Goal: Task Accomplishment & Management: Manage account settings

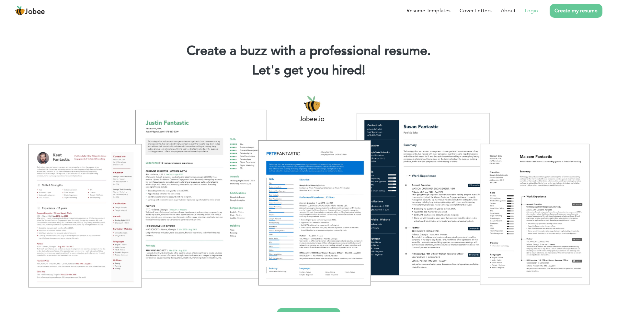
click at [529, 12] on link "Login" at bounding box center [530, 11] width 13 height 8
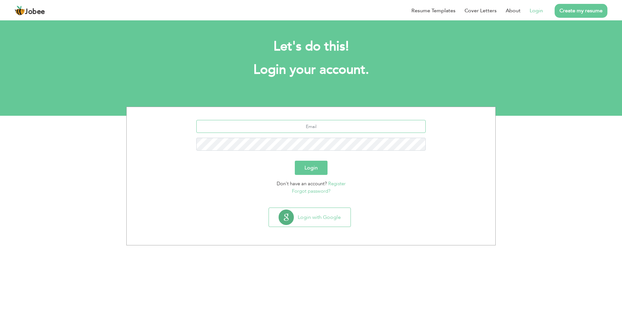
click at [308, 125] on input "text" at bounding box center [311, 126] width 230 height 13
type input "farooqhmc522@gmail.com"
click at [295, 161] on button "Login" at bounding box center [311, 168] width 33 height 14
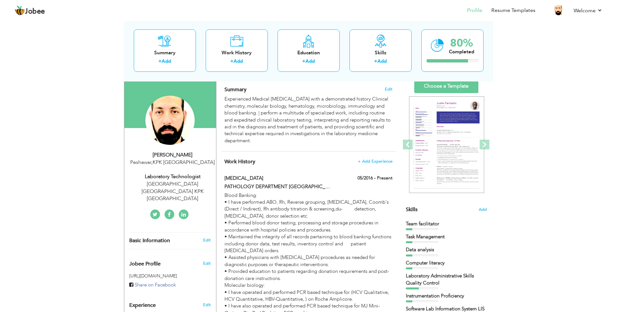
scroll to position [59, 0]
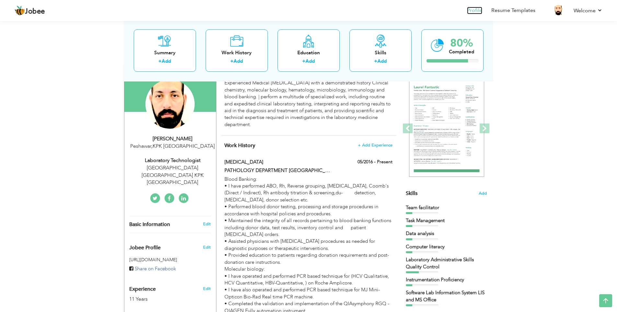
click at [475, 10] on link "Profile" at bounding box center [474, 10] width 15 height 7
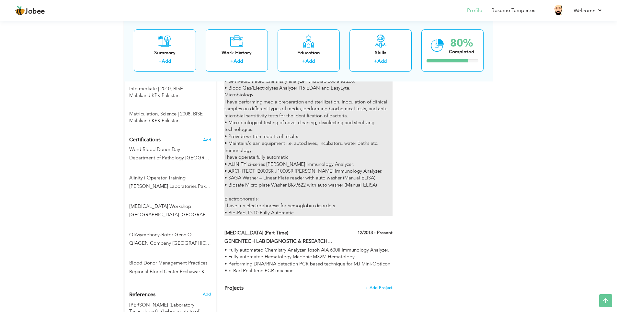
scroll to position [388, 0]
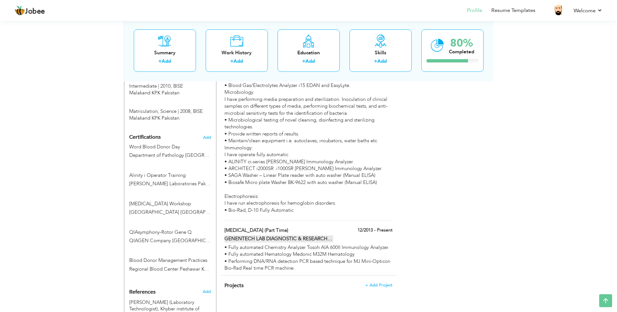
click at [329, 236] on label "GENENTECH LAB DIAGNOSTIC & RESEARCH CENTER DABGHARI GARDEN KPK PAKISTAN" at bounding box center [278, 239] width 109 height 7
type input "Laboratory technician (Part Time)"
type input "GENENTECH LAB DIAGNOSTIC & RESEARCH CENTER DABGHARI GARDEN KPK PAKISTAN"
type input "12/2013"
checkbox input "true"
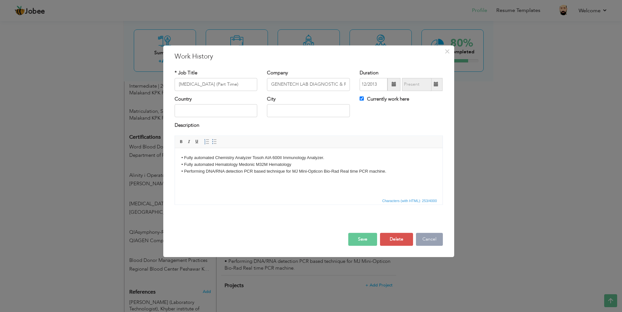
click at [426, 241] on button "Cancel" at bounding box center [429, 239] width 27 height 13
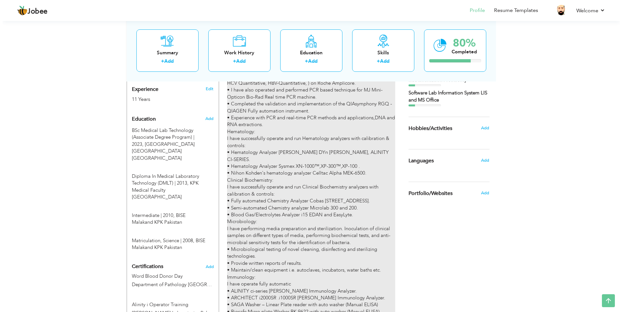
scroll to position [97, 0]
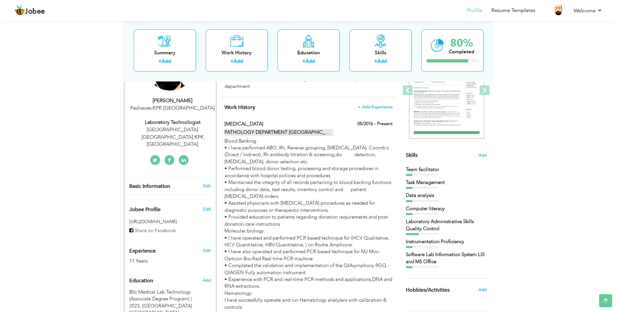
click at [330, 134] on label "PATHOLOGY DEPARTMENT HAYATABAD MEDICAL COMPLEX PESHAWAR (GOVERNMENT EMPLOYEE)" at bounding box center [278, 132] width 109 height 7
type input "Laboratory technician"
type input "PATHOLOGY DEPARTMENT HAYATABAD MEDICAL COMPLEX PESHAWAR (GOVERNMENT EMPLOYEE)"
type input "05/2016"
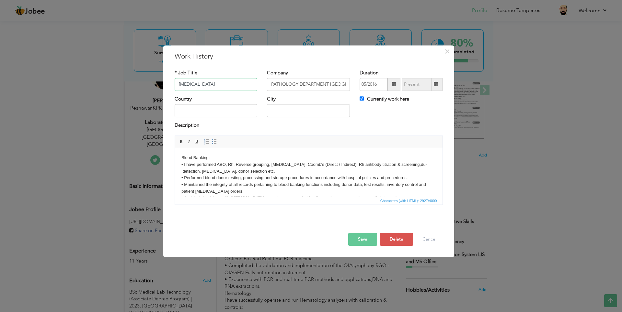
scroll to position [32, 0]
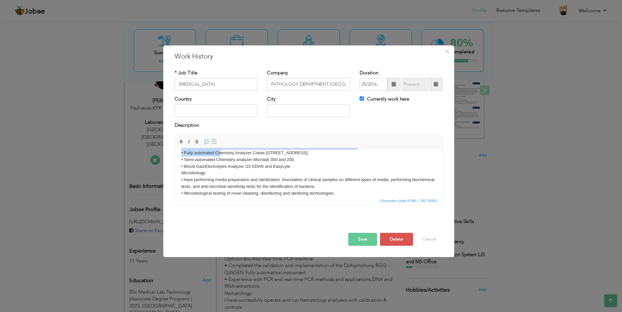
drag, startPoint x: 178, startPoint y: 184, endPoint x: 220, endPoint y: 157, distance: 49.9
click at [220, 157] on html "Blood Banking: • I have performed ABO, Rh, Reverse grouping, Cross match, Coomb…" at bounding box center [307, 146] width 267 height 275
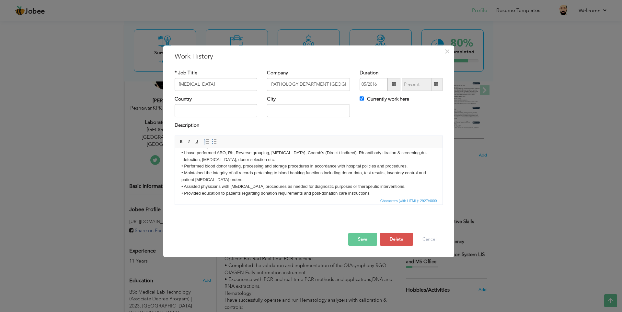
scroll to position [0, 0]
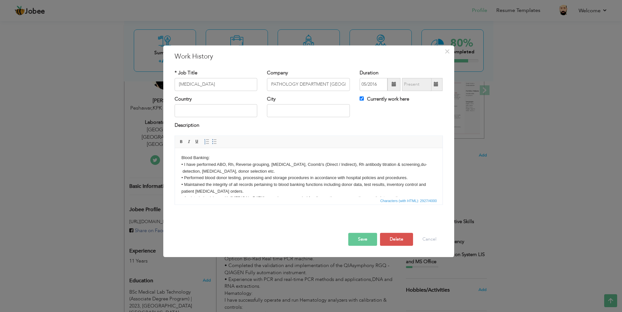
click at [240, 180] on body "Blood Banking: • I have performed ABO, Rh, Reverse grouping, Cross match, Coomb…" at bounding box center [308, 286] width 254 height 263
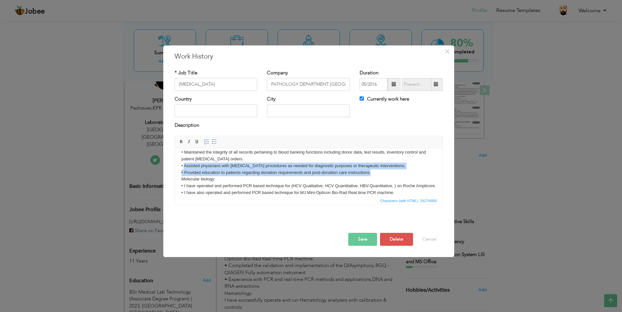
drag, startPoint x: 183, startPoint y: 166, endPoint x: 385, endPoint y: 172, distance: 202.1
click at [385, 172] on body "Blood Banking: • I have performed ABO, Rh, Reverse grouping, Cross match, Coomb…" at bounding box center [308, 253] width 254 height 263
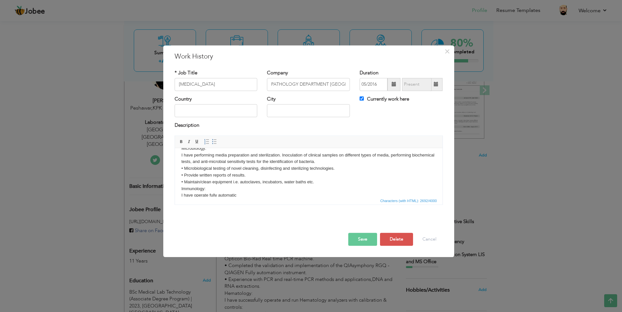
scroll to position [162, 0]
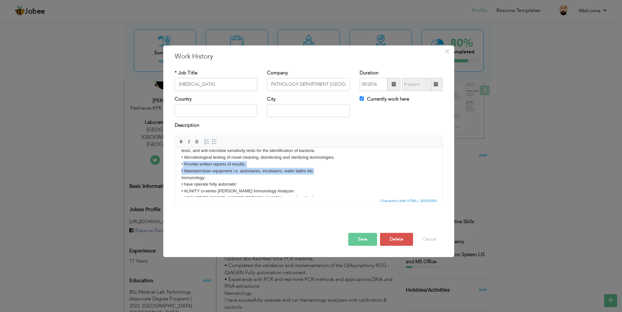
drag, startPoint x: 182, startPoint y: 170, endPoint x: 329, endPoint y: 179, distance: 146.9
click at [329, 179] on body "Blood Banking: • I have performed ABO, Rh, Reverse grouping, Cross match, Coomb…" at bounding box center [308, 117] width 254 height 249
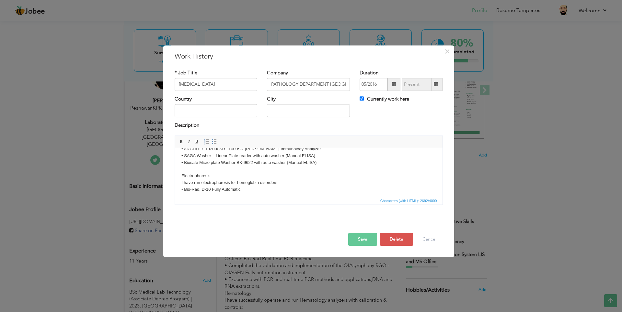
scroll to position [220, 0]
click at [358, 240] on button "Save" at bounding box center [362, 239] width 29 height 13
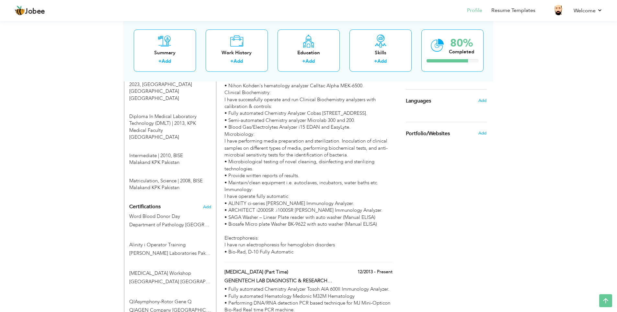
scroll to position [318, 0]
click at [583, 11] on link "Welcome" at bounding box center [587, 11] width 29 height 8
click at [570, 42] on link "Log off" at bounding box center [573, 44] width 58 height 14
